Goal: Transaction & Acquisition: Download file/media

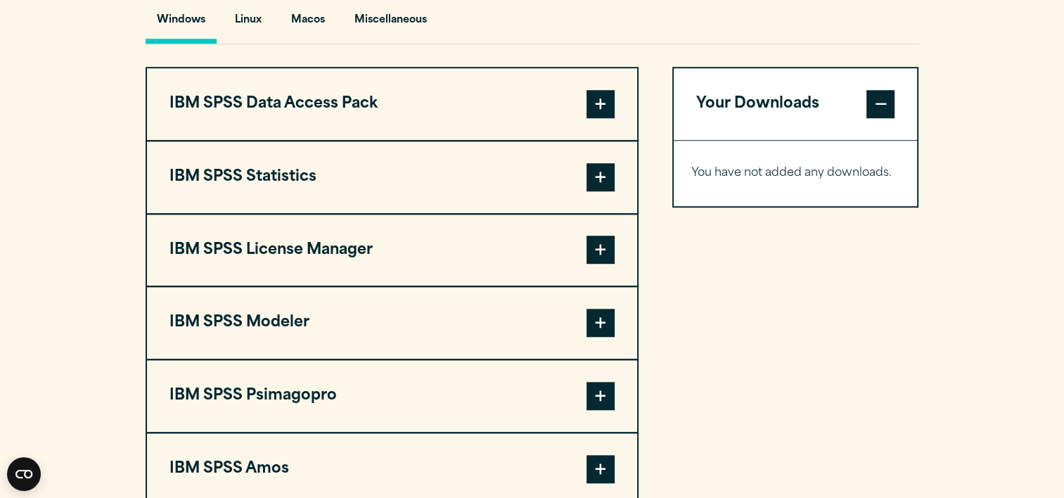
scroll to position [1083, 0]
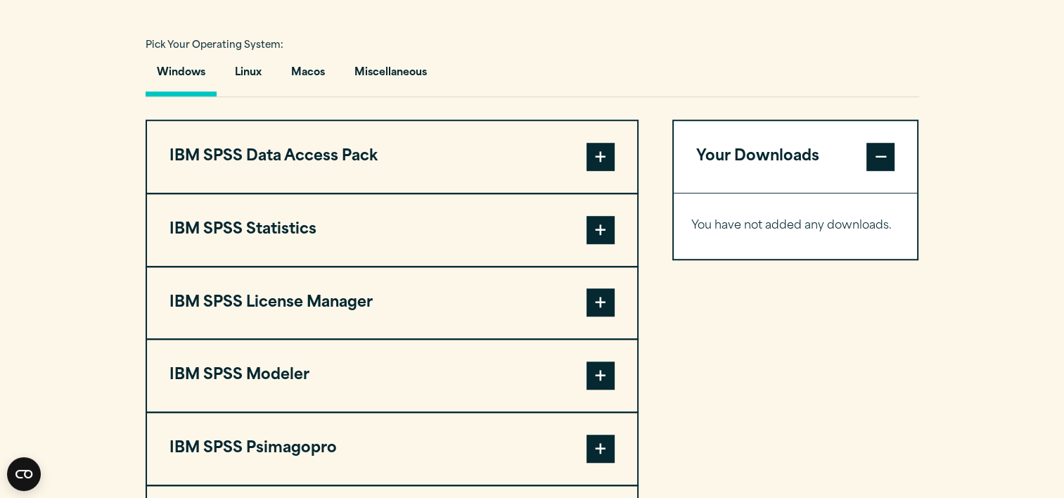
scroll to position [1072, 0]
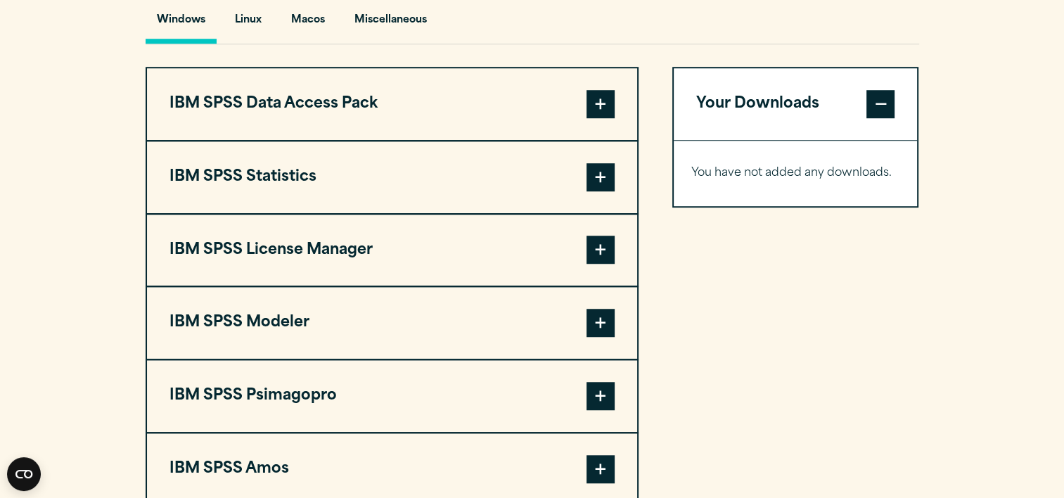
click at [280, 165] on button "IBM SPSS Statistics" at bounding box center [392, 177] width 490 height 72
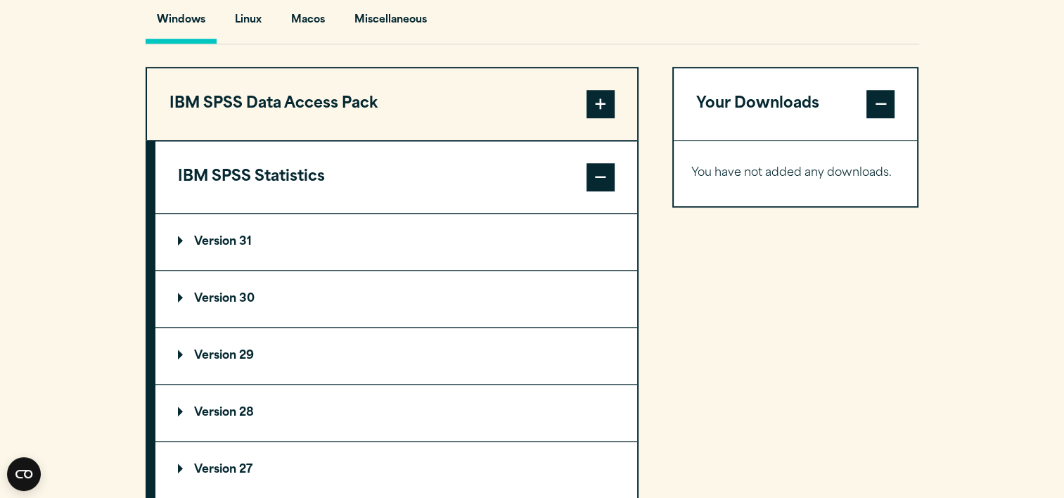
click at [239, 350] on p "Version 29" at bounding box center [216, 355] width 76 height 11
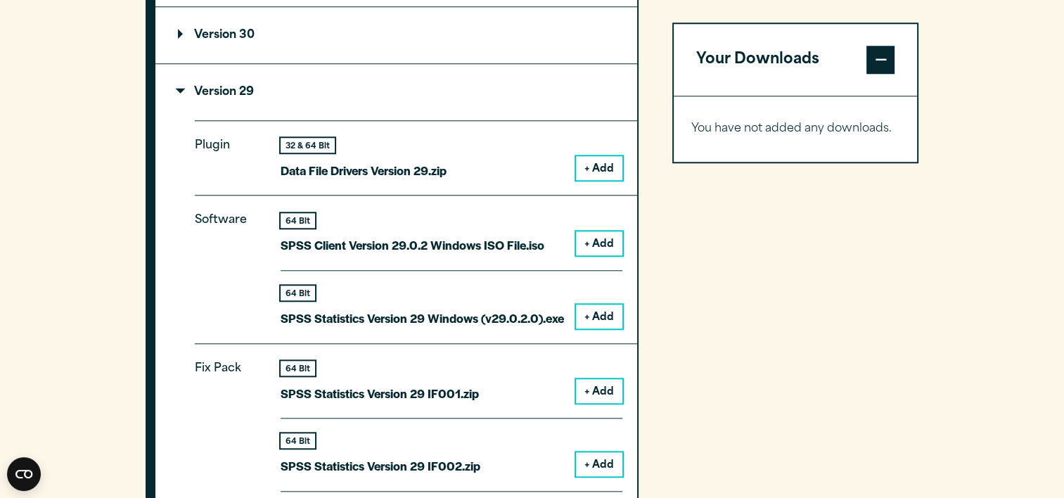
scroll to position [1330, 0]
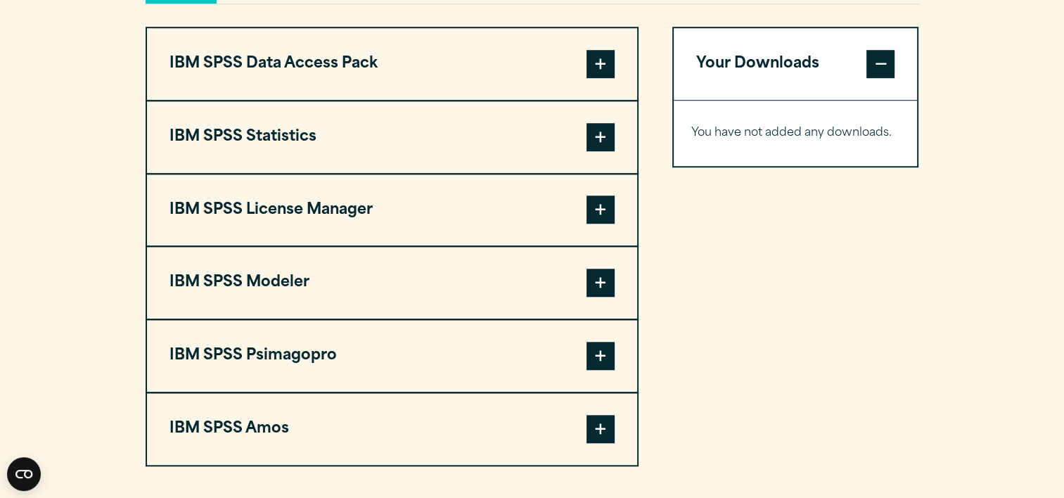
scroll to position [1086, 0]
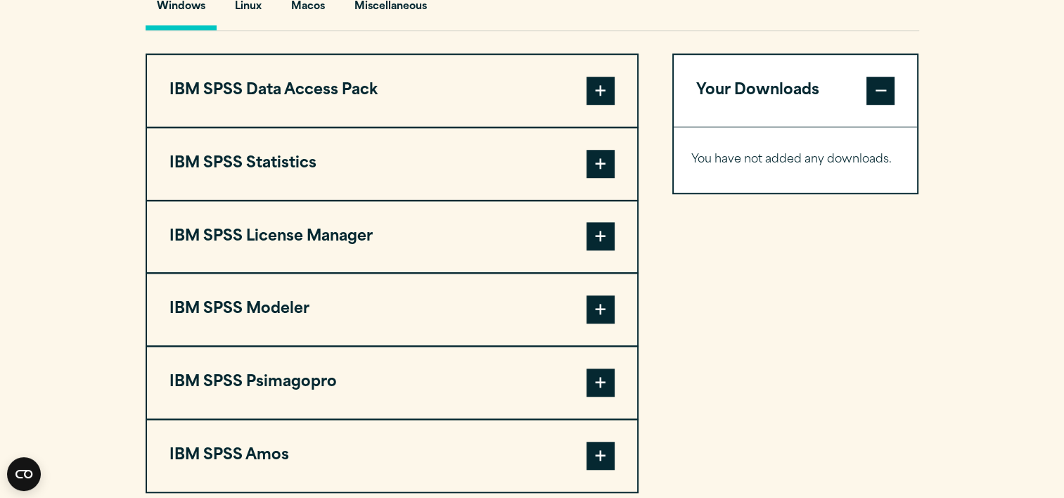
click at [285, 165] on button "IBM SPSS Statistics" at bounding box center [392, 164] width 490 height 72
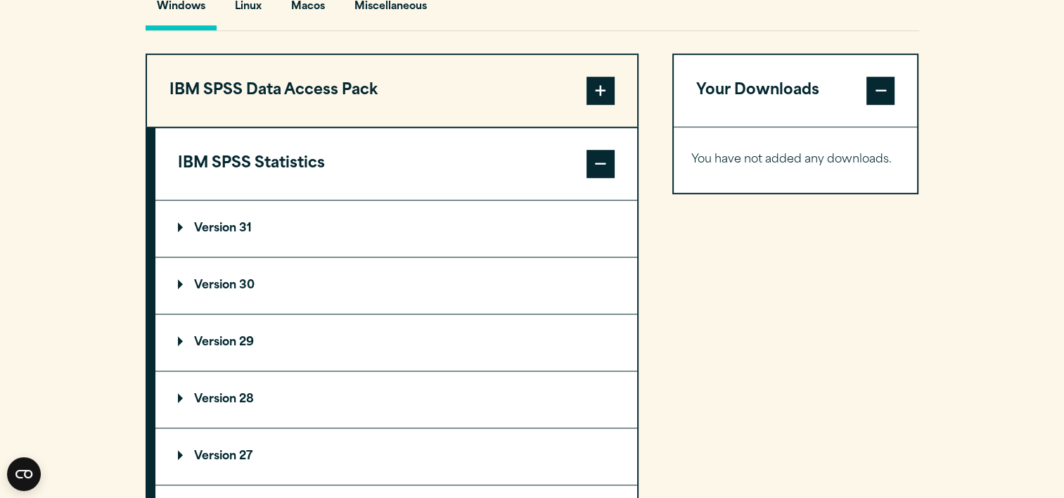
click at [237, 343] on p "Version 29" at bounding box center [216, 342] width 76 height 11
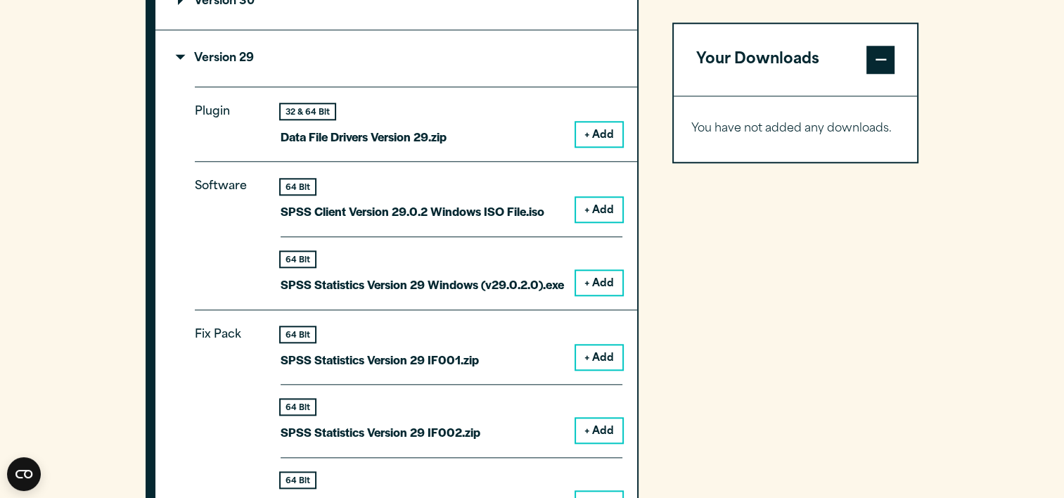
scroll to position [1364, 0]
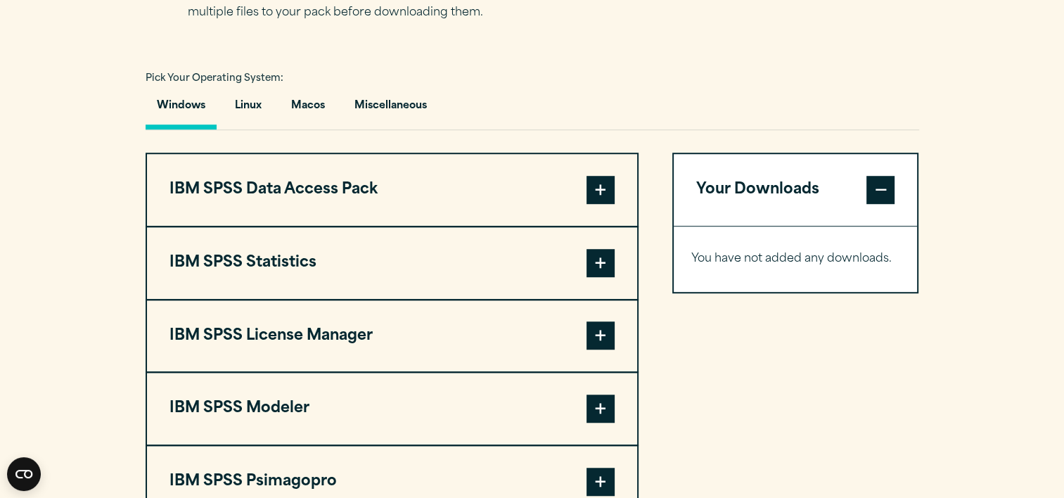
scroll to position [1112, 0]
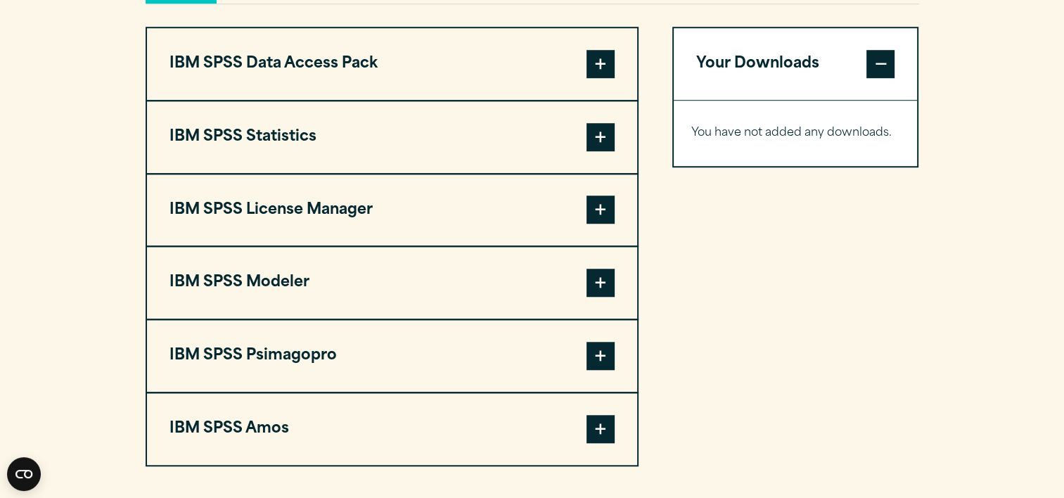
click at [227, 135] on button "IBM SPSS Statistics" at bounding box center [392, 137] width 490 height 72
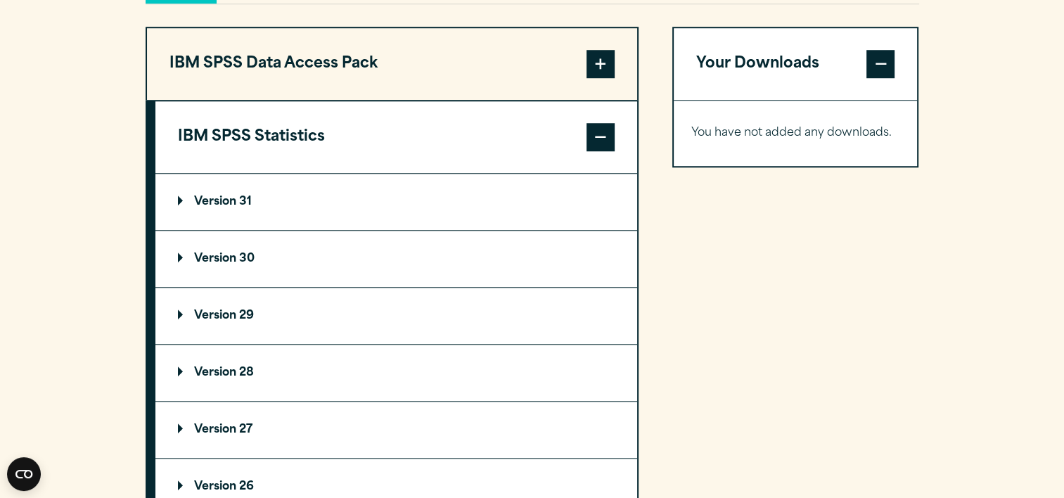
click at [237, 313] on p "Version 29" at bounding box center [216, 315] width 76 height 11
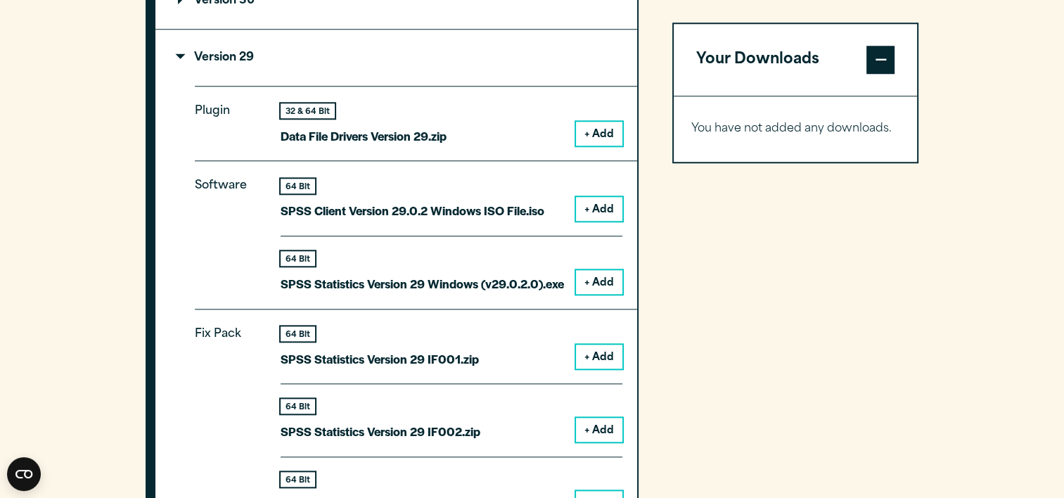
scroll to position [1375, 0]
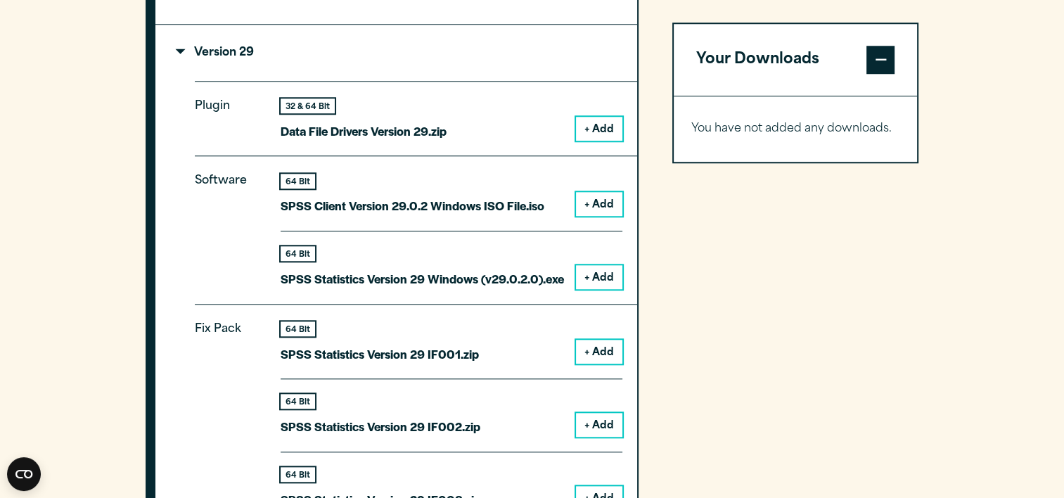
click at [595, 278] on button "+ Add" at bounding box center [599, 277] width 46 height 24
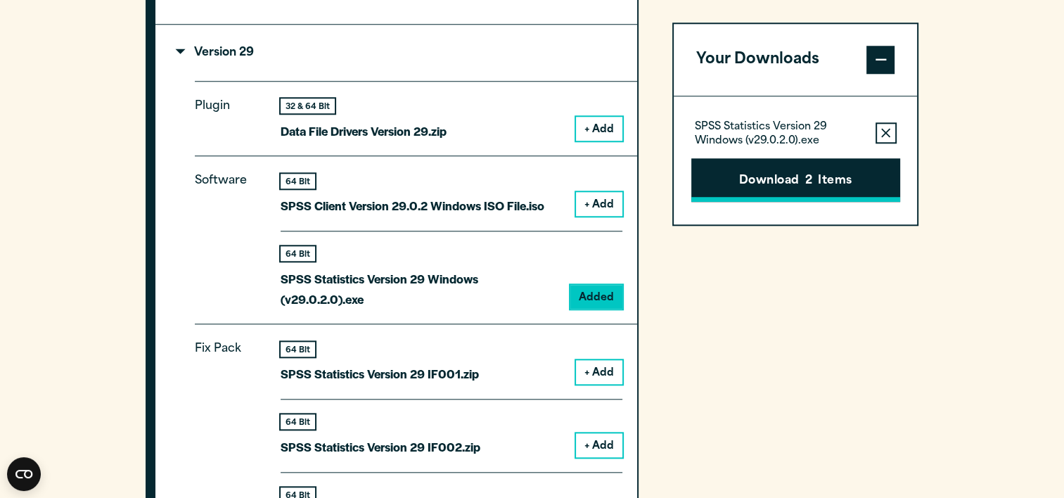
click at [768, 185] on button "Download 2 Items" at bounding box center [795, 180] width 209 height 44
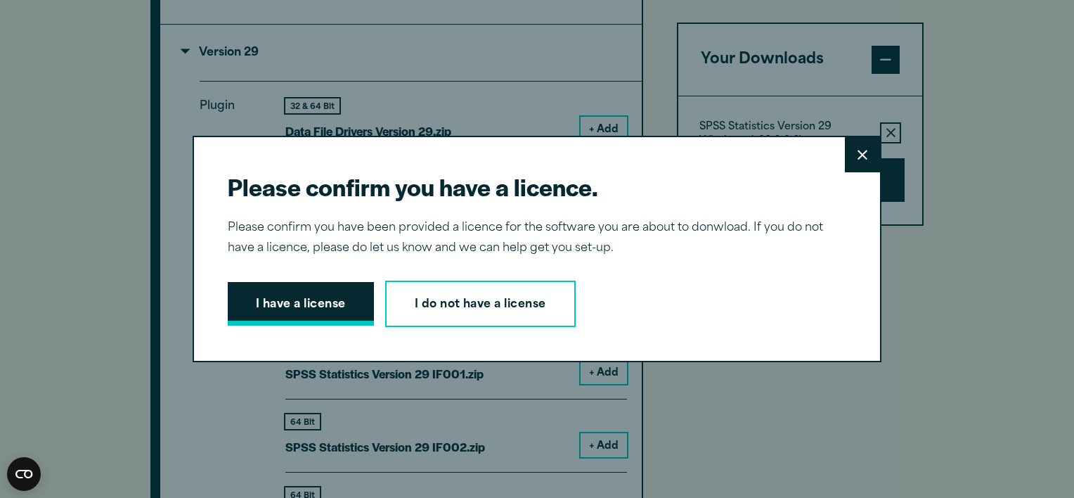
click at [313, 305] on button "I have a license" at bounding box center [301, 304] width 146 height 44
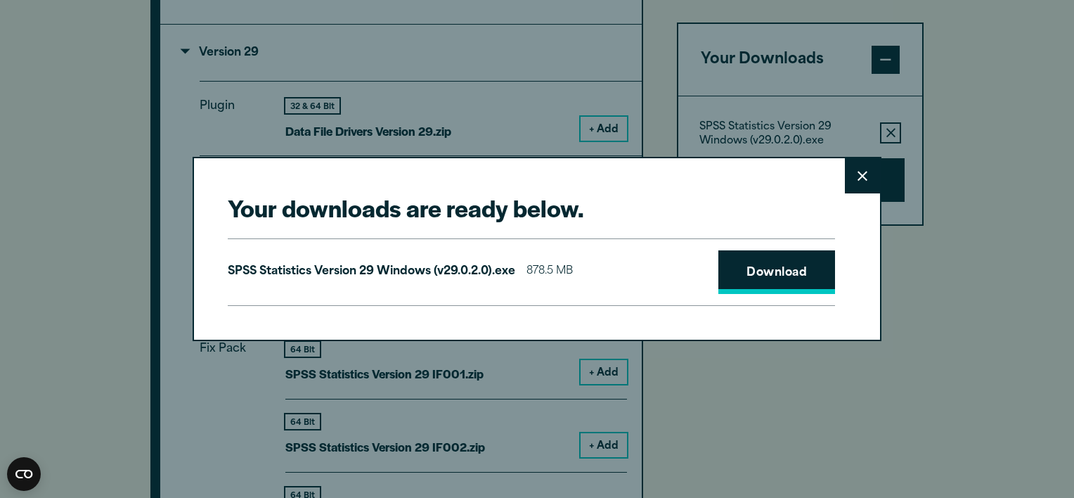
click at [799, 270] on link "Download" at bounding box center [777, 272] width 117 height 44
click at [738, 275] on link "Download" at bounding box center [777, 272] width 117 height 44
click at [861, 179] on icon at bounding box center [863, 176] width 10 height 10
